Goal: Information Seeking & Learning: Compare options

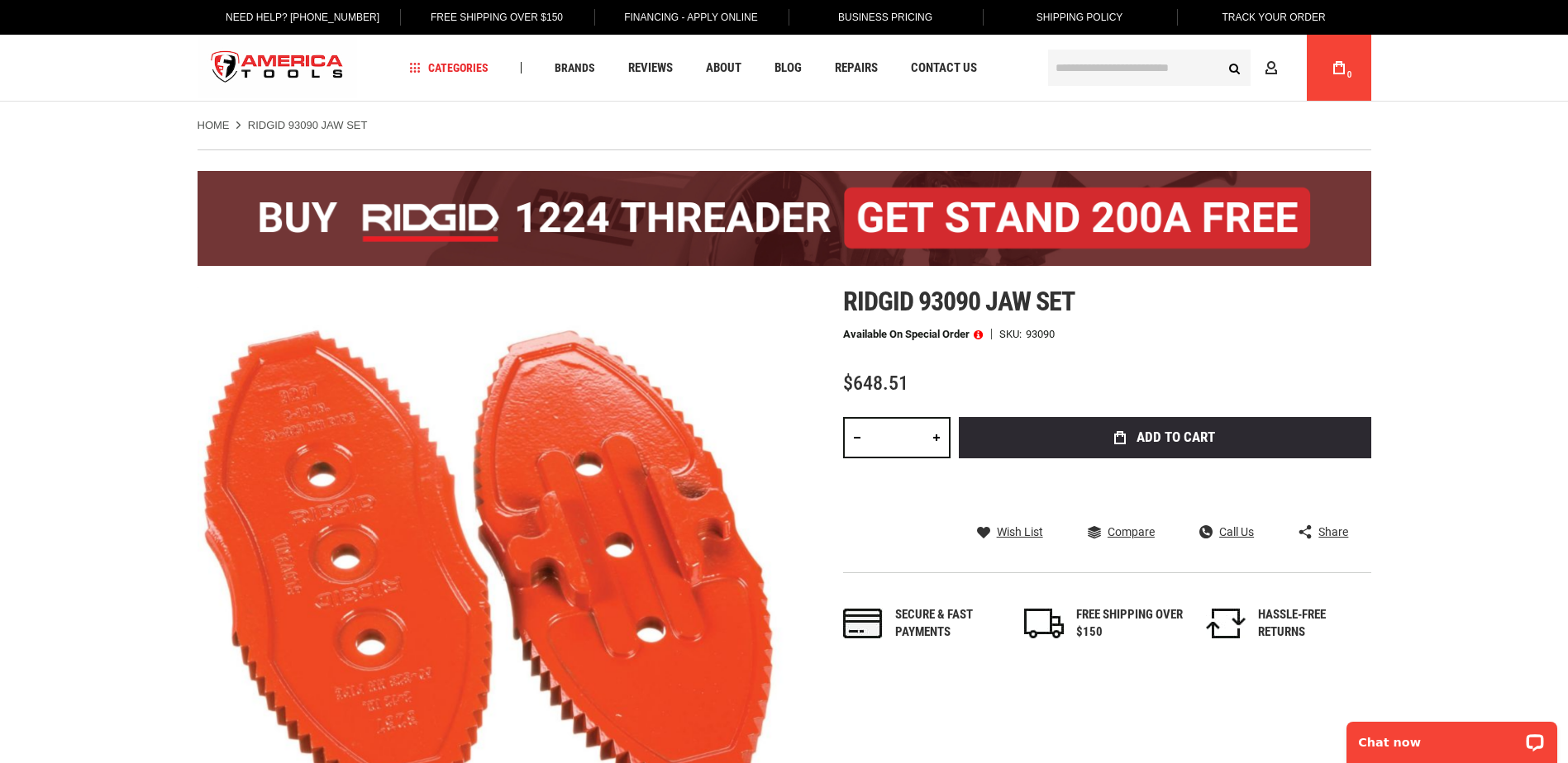
click at [924, 437] on link at bounding box center [936, 437] width 28 height 41
click at [927, 439] on link at bounding box center [936, 437] width 28 height 41
type input "*"
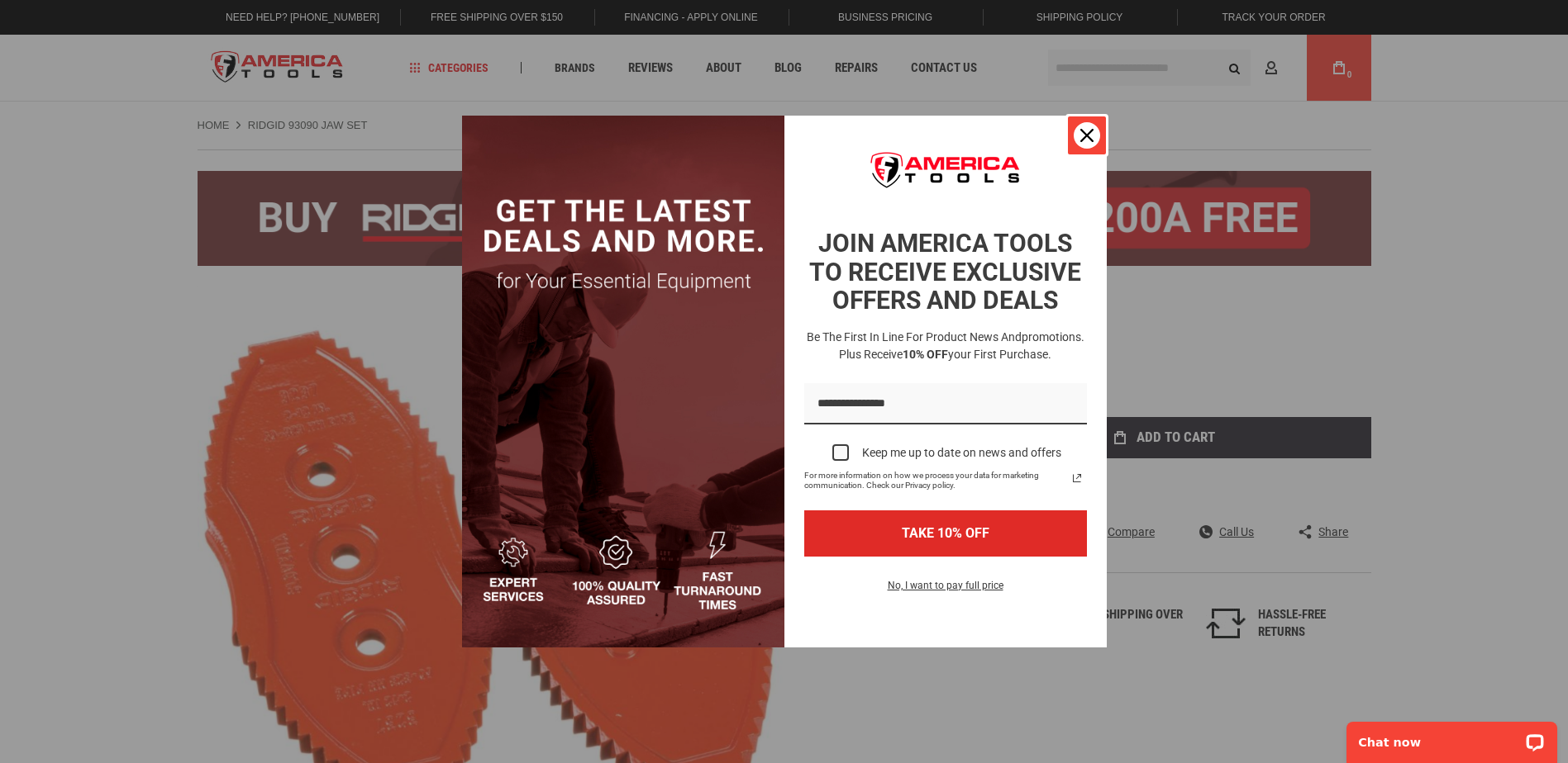
click at [1090, 129] on icon "close icon" at bounding box center [1086, 134] width 13 height 13
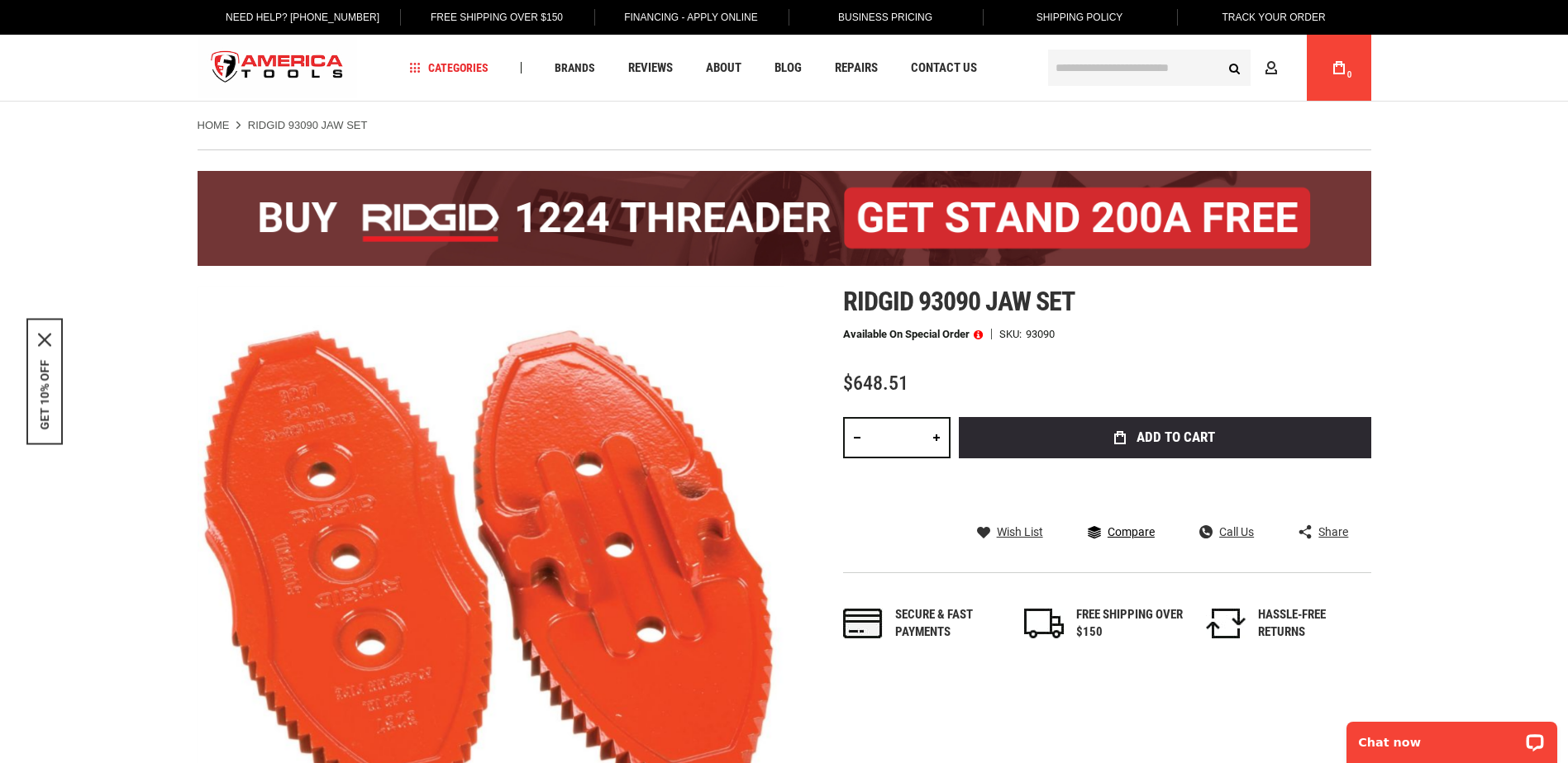
click at [1124, 533] on span "Compare" at bounding box center [1131, 533] width 47 height 12
